Goal: Find specific page/section

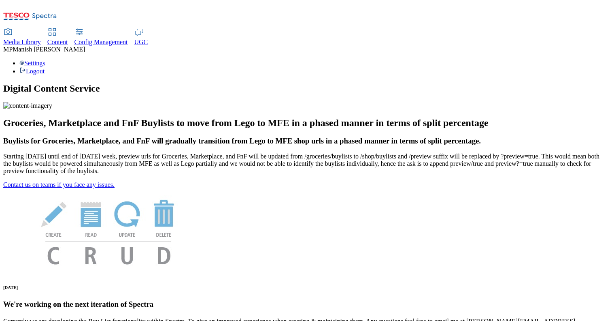
click at [148, 38] on span "UGC" at bounding box center [141, 41] width 14 height 7
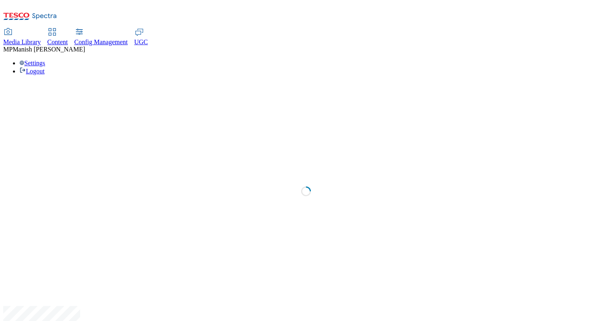
click at [41, 38] on span "Media Library" at bounding box center [22, 41] width 38 height 7
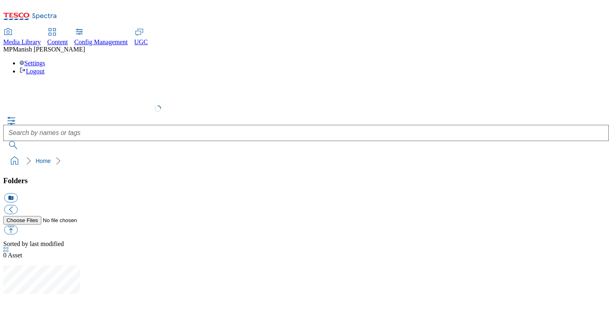
select select "flare-test"
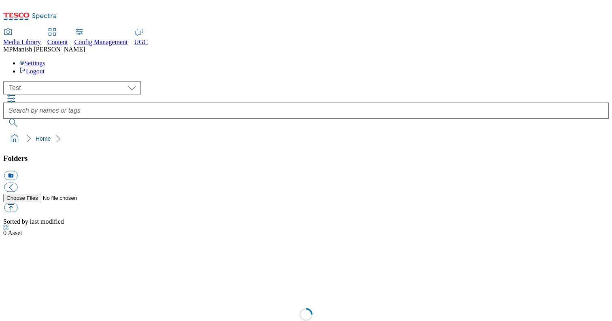
scroll to position [0, 0]
